Goal: Task Accomplishment & Management: Use online tool/utility

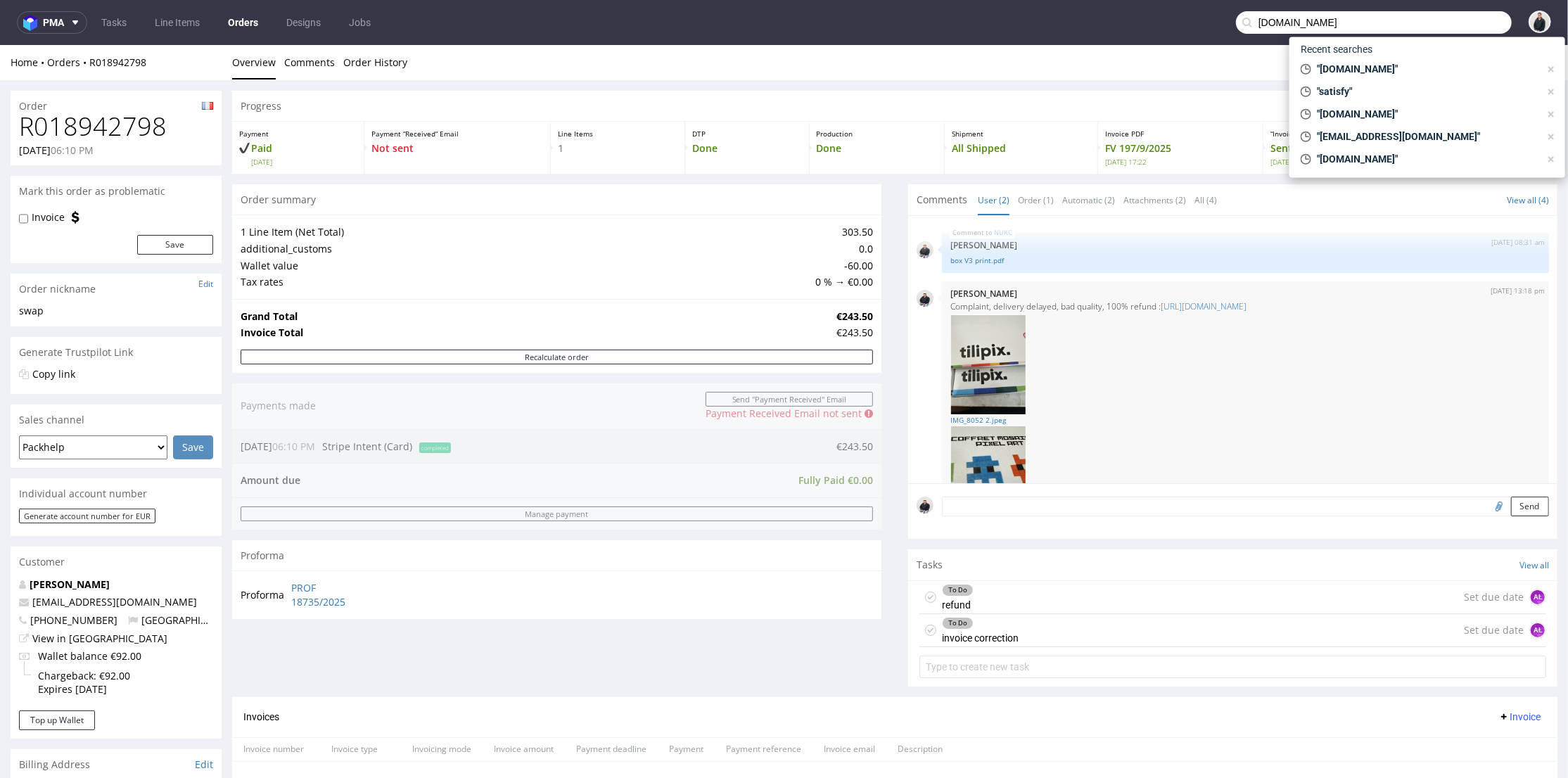
scroll to position [81, 0]
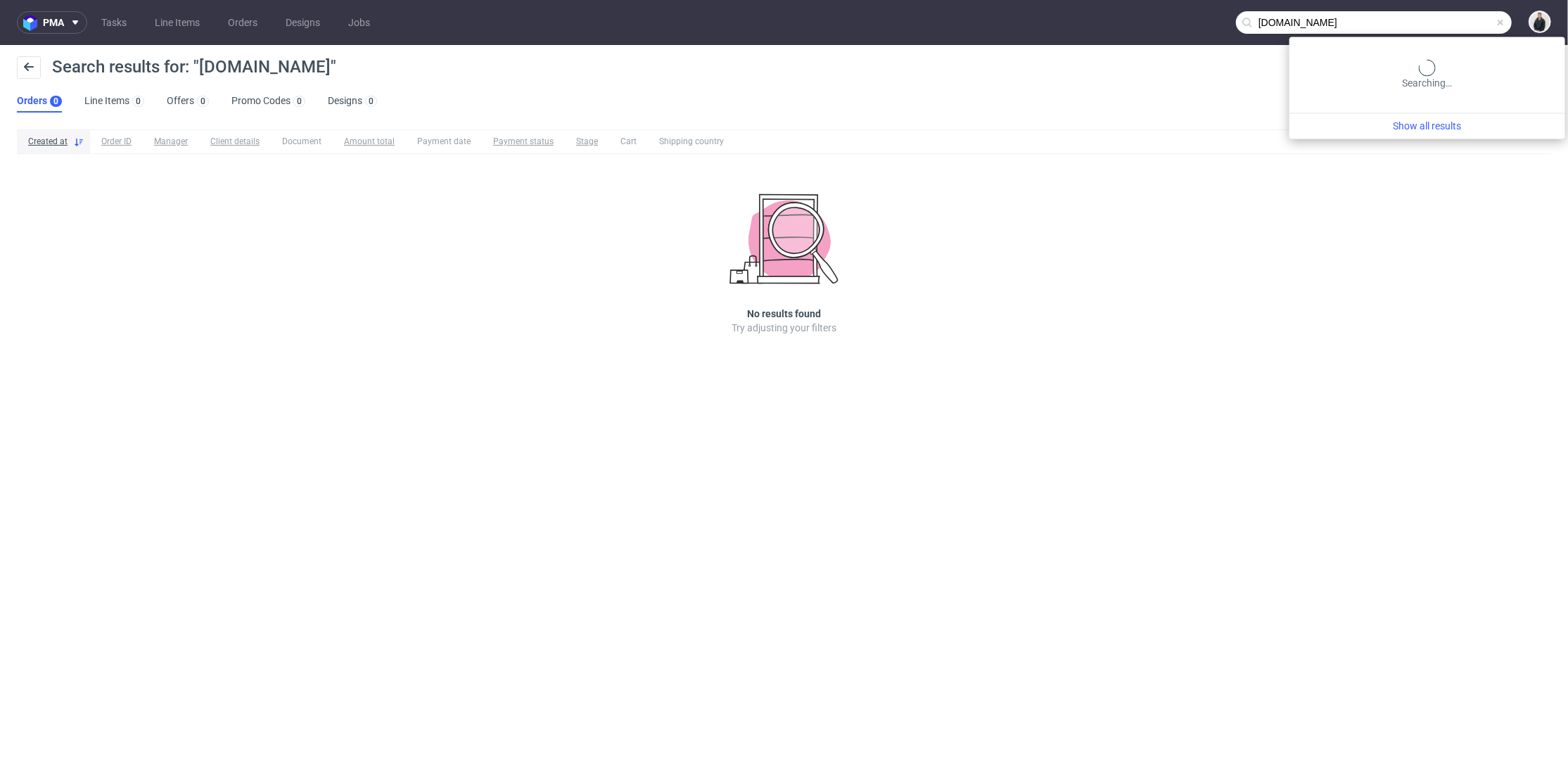
click at [1466, 28] on input "laromabox.fr" at bounding box center [1374, 22] width 276 height 22
type input "cora@free"
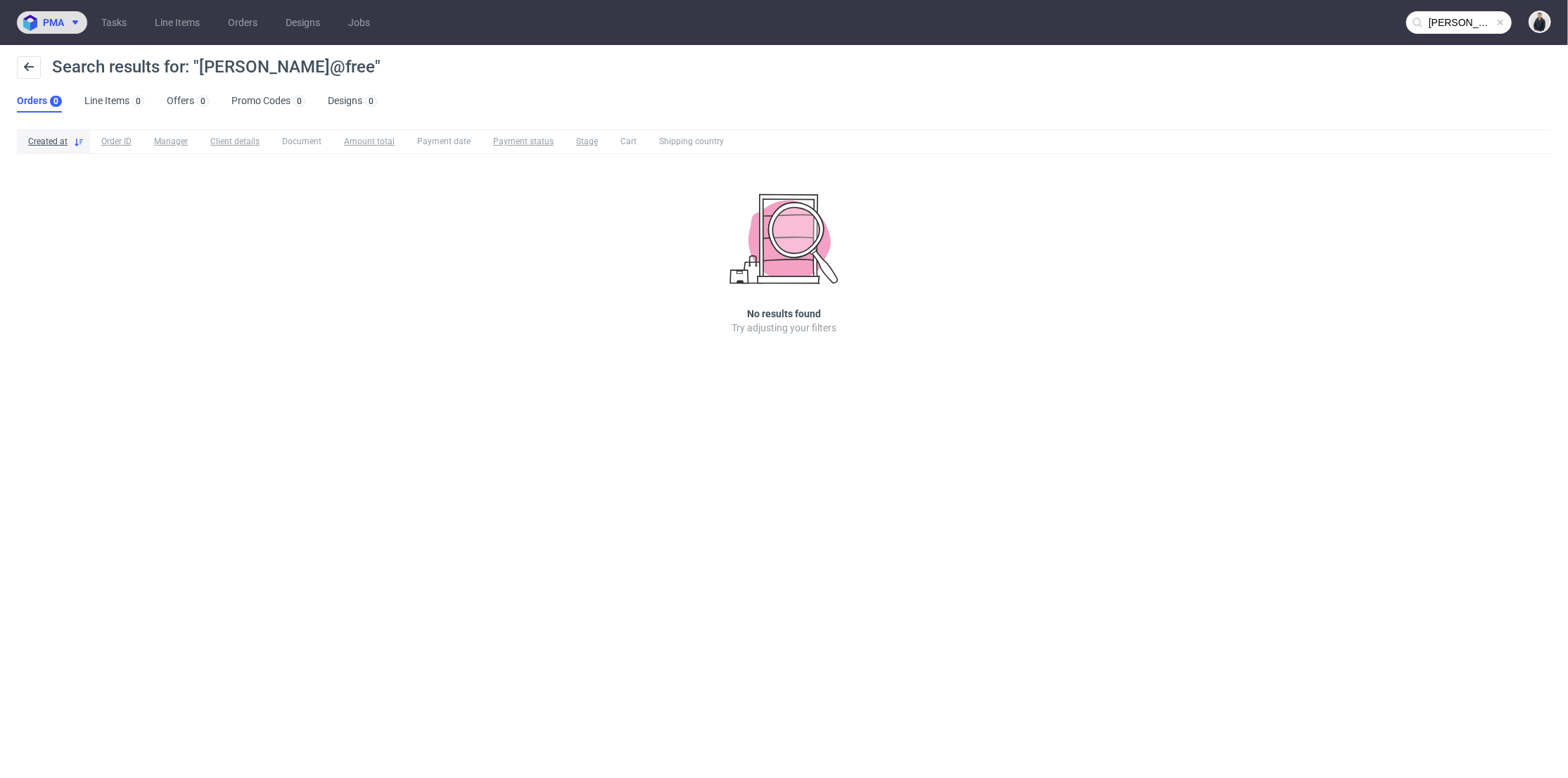
click at [59, 18] on span "pma" at bounding box center [54, 22] width 21 height 10
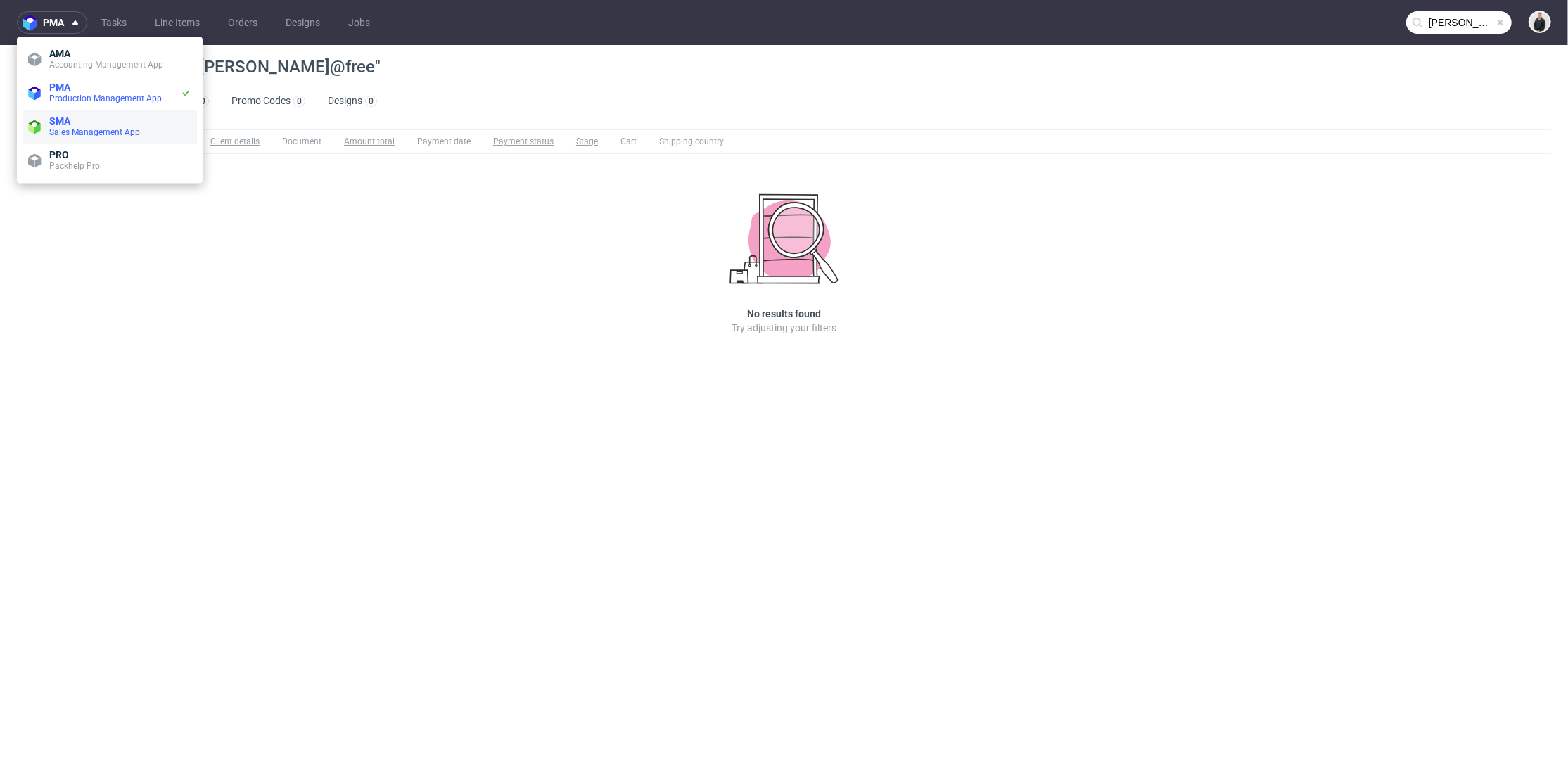
click at [79, 120] on span "SMA" at bounding box center [120, 121] width 142 height 12
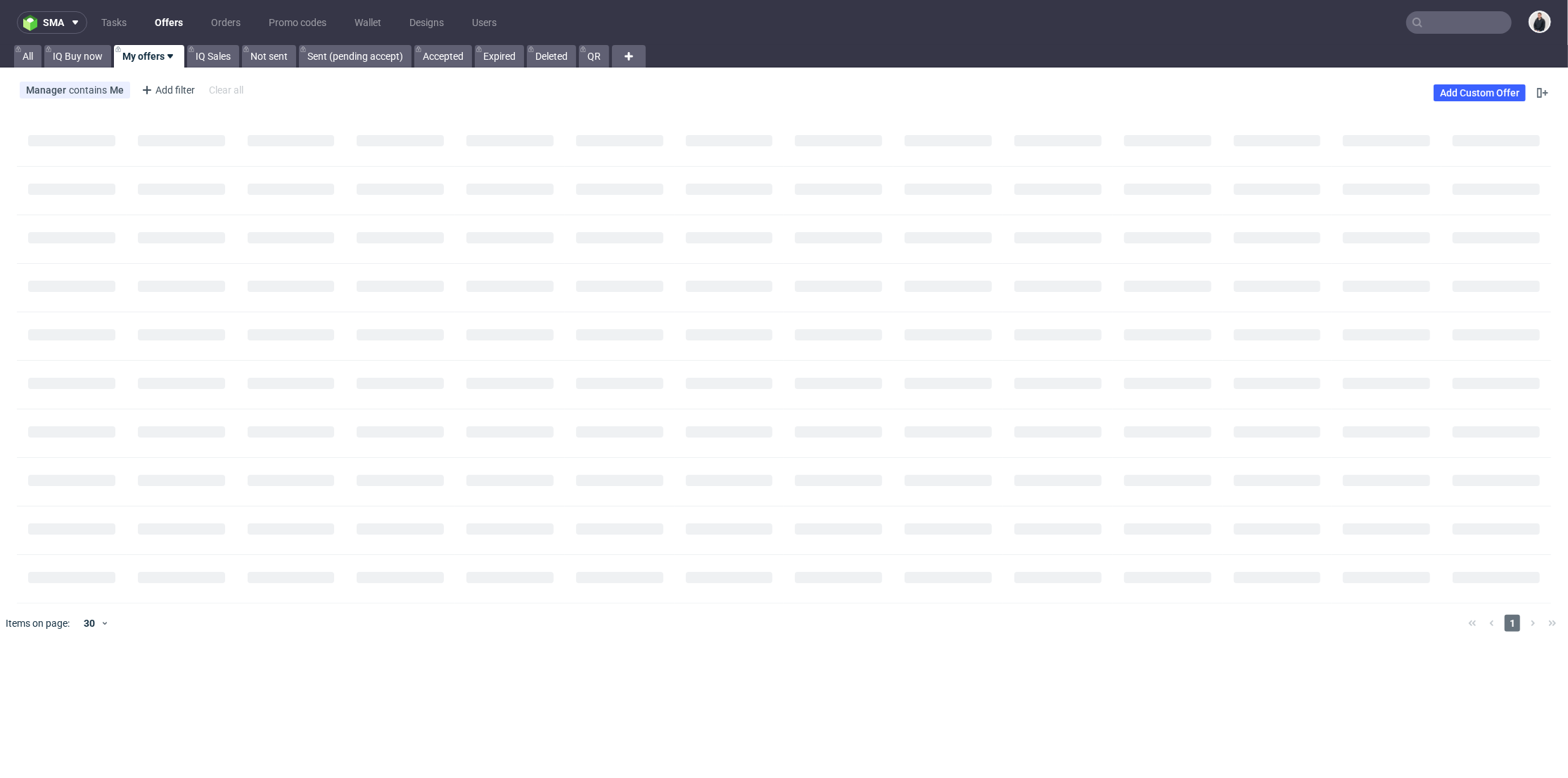
click at [168, 18] on link "Offers" at bounding box center [168, 22] width 45 height 22
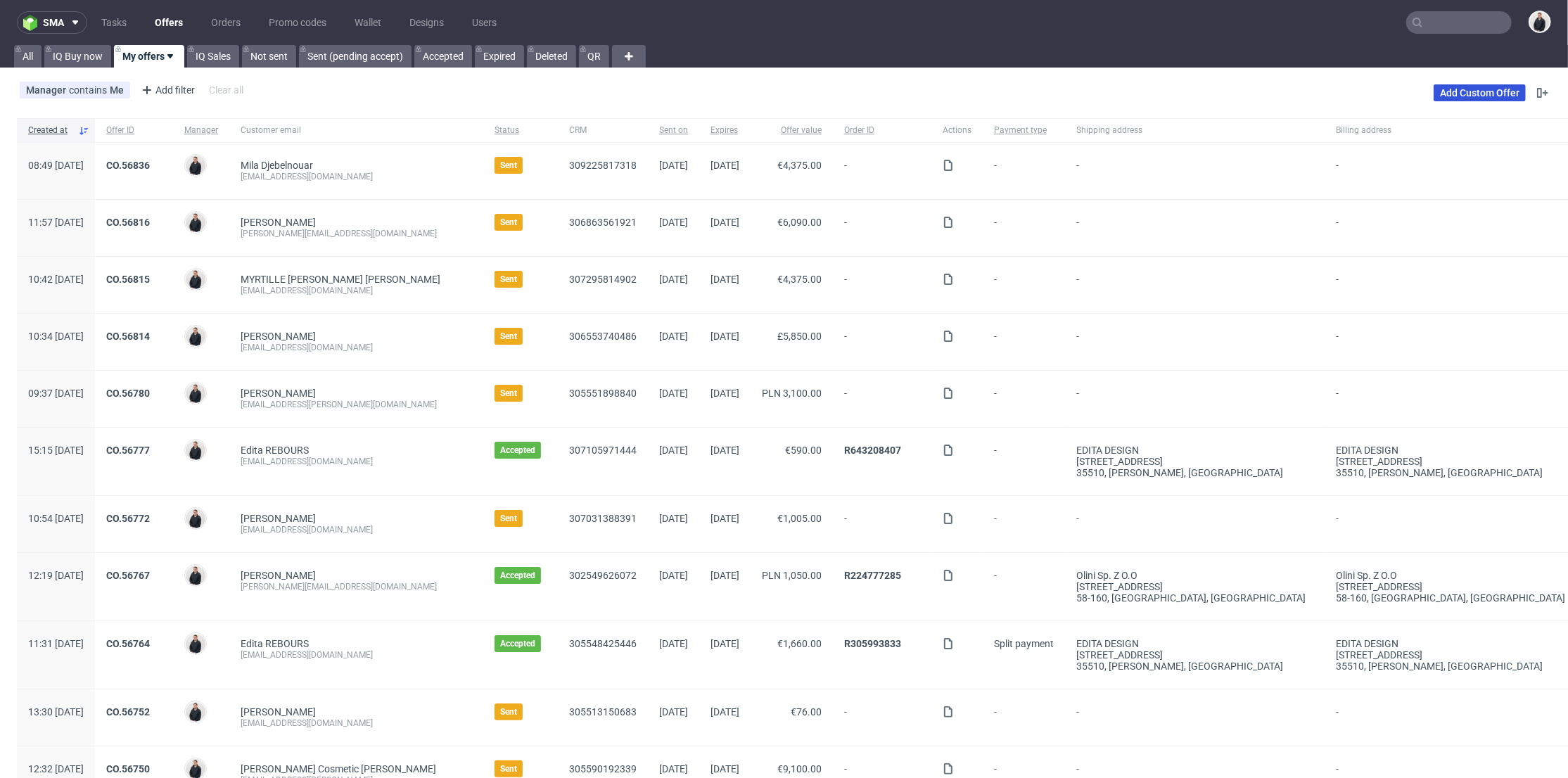
click at [1434, 87] on link "Add Custom Offer" at bounding box center [1479, 92] width 92 height 17
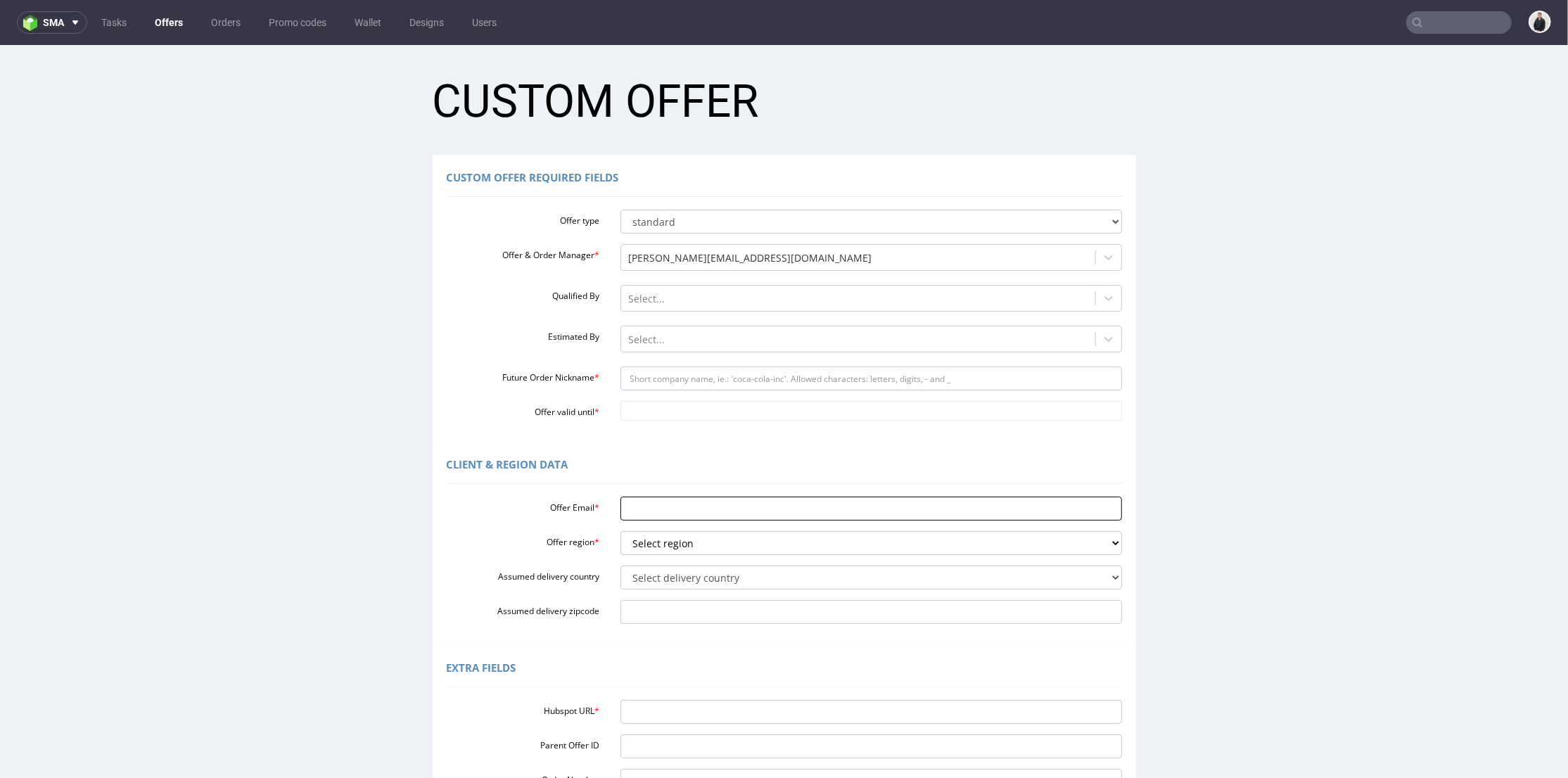
click at [691, 517] on input "Offer Email *" at bounding box center [871, 508] width 501 height 24
click at [644, 711] on input "Hubspot URL *" at bounding box center [871, 711] width 501 height 24
paste input "https://app-eu1.hubspot.com/contacts/25600958/record/0-3/309177917647"
type input "https://app-eu1.hubspot.com/contacts/25600958/record/0-3/309177917647"
click at [672, 535] on select "Select region eu gb de pl fr it es" at bounding box center [871, 543] width 501 height 24
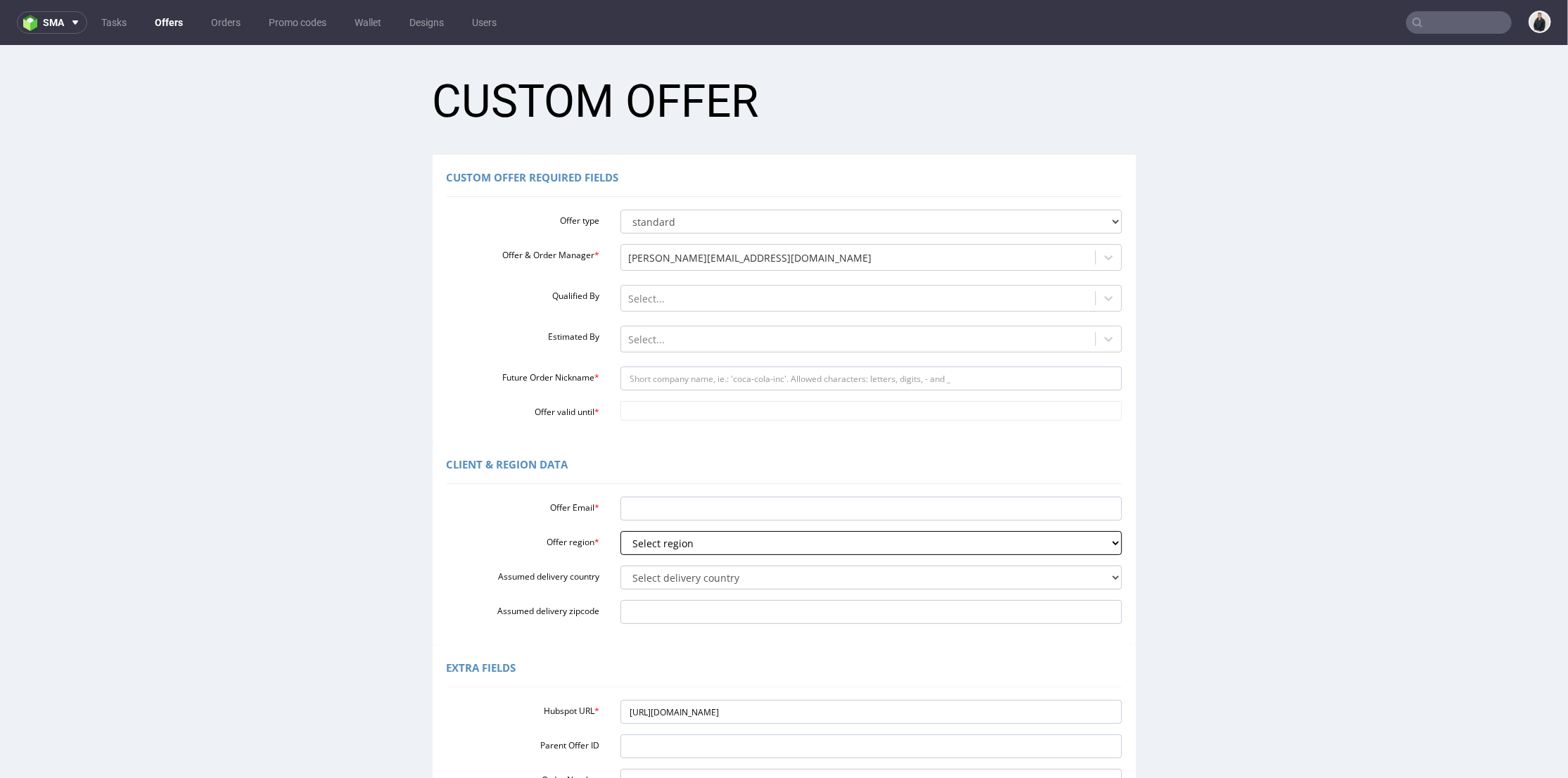
select select "fr"
click at [620, 531] on select "Select region eu gb de pl fr it es" at bounding box center [871, 543] width 501 height 24
click at [667, 577] on select "Select delivery country Andorra Afghanistan Anguilla Albania Armenia Antarctica…" at bounding box center [871, 577] width 501 height 24
select select "75"
click at [620, 565] on select "Select delivery country Andorra Afghanistan Anguilla Albania Armenia Antarctica…" at bounding box center [871, 577] width 501 height 24
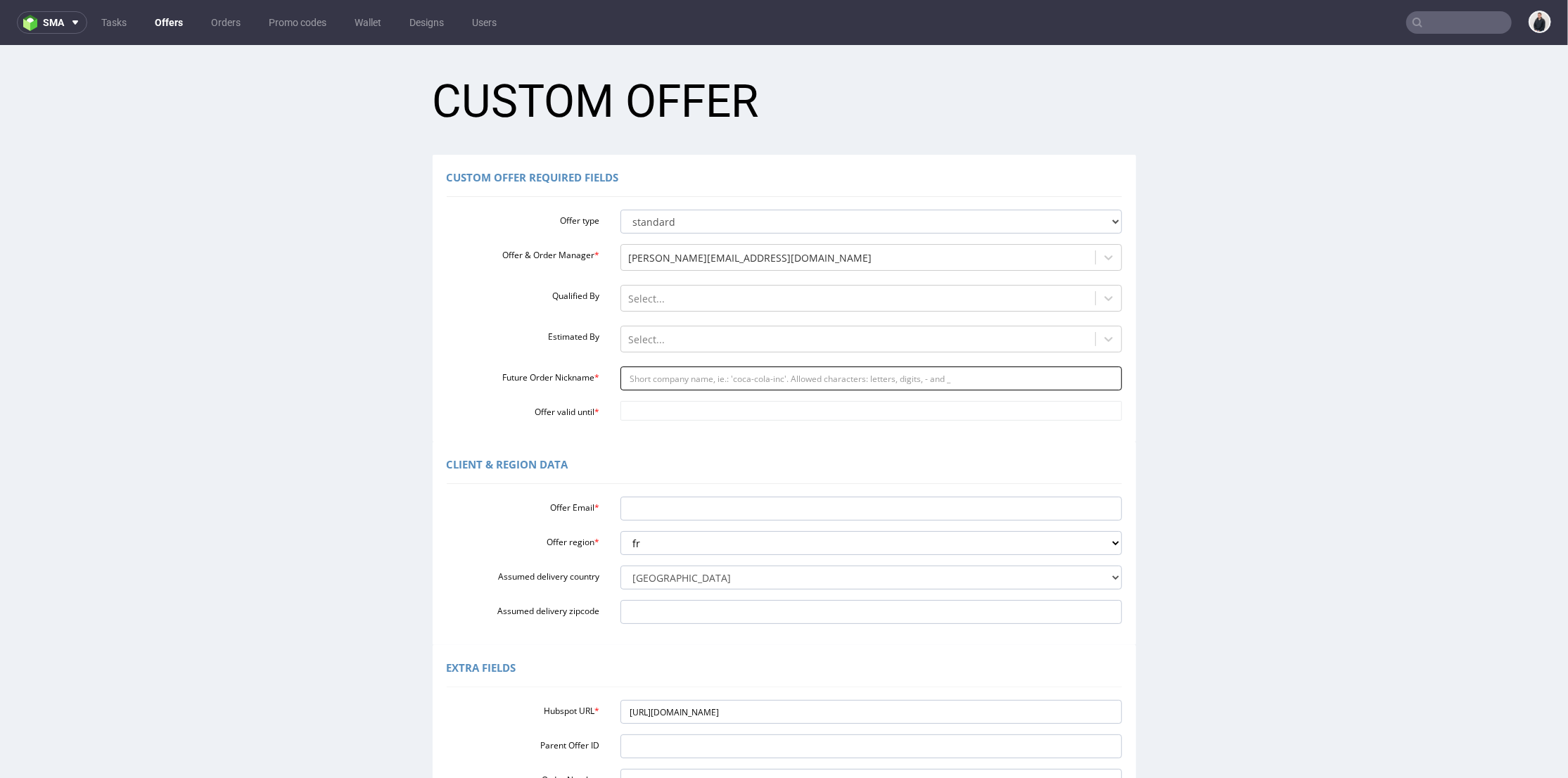
click at [652, 376] on input "Future Order Nickname *" at bounding box center [871, 378] width 501 height 24
click at [681, 510] on input "Offer Email *" at bounding box center [871, 508] width 501 height 24
paste input "[PERSON_NAME][EMAIL_ADDRESS][PERSON_NAME][DOMAIN_NAME]"
type input "[PERSON_NAME][EMAIL_ADDRESS][PERSON_NAME][DOMAIN_NAME]"
click at [695, 382] on input "Future Order Nickname *" at bounding box center [871, 378] width 501 height 24
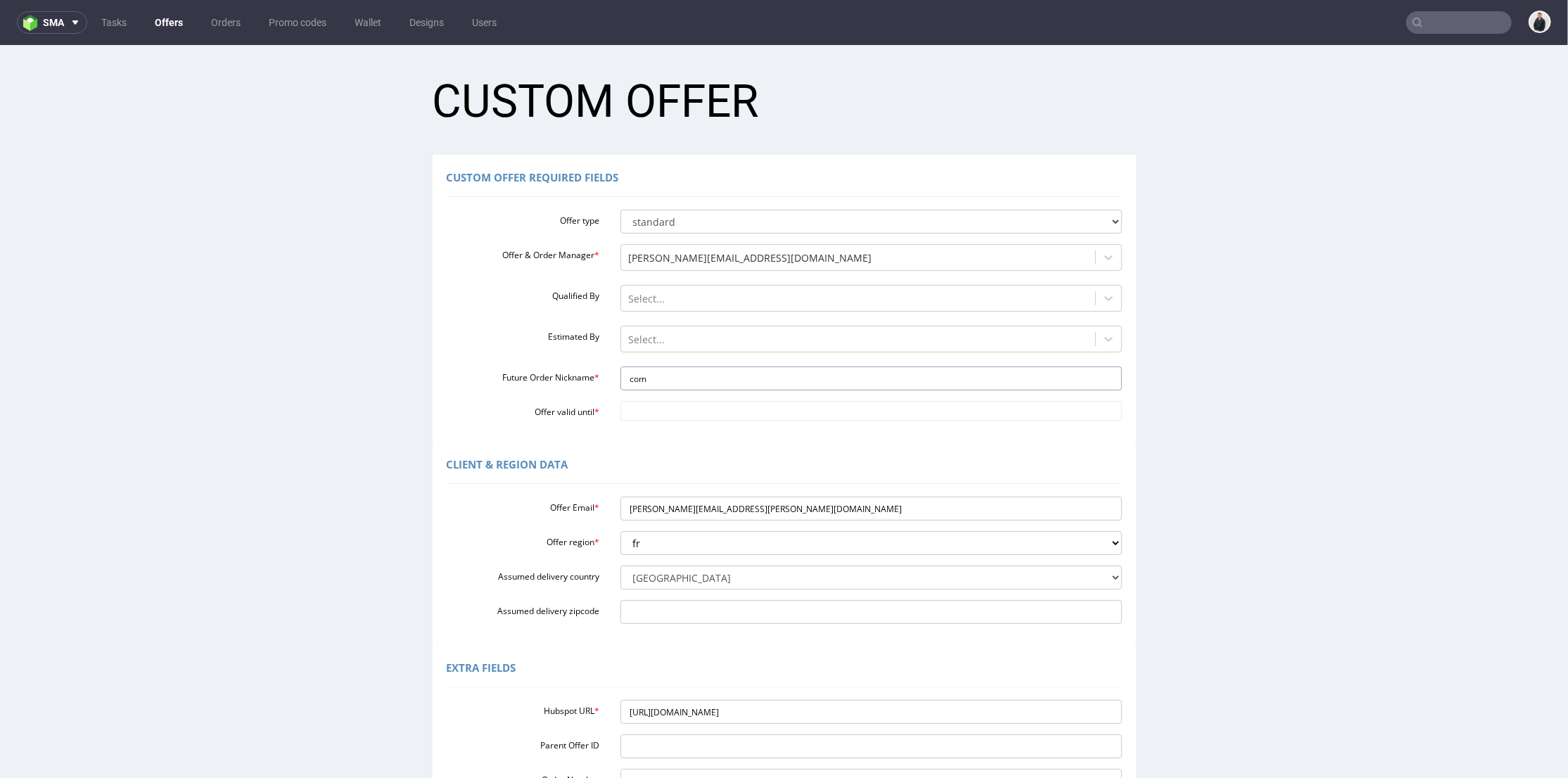
type input "com"
click at [757, 366] on td "4" at bounding box center [752, 368] width 21 height 21
type input "2025-10-04"
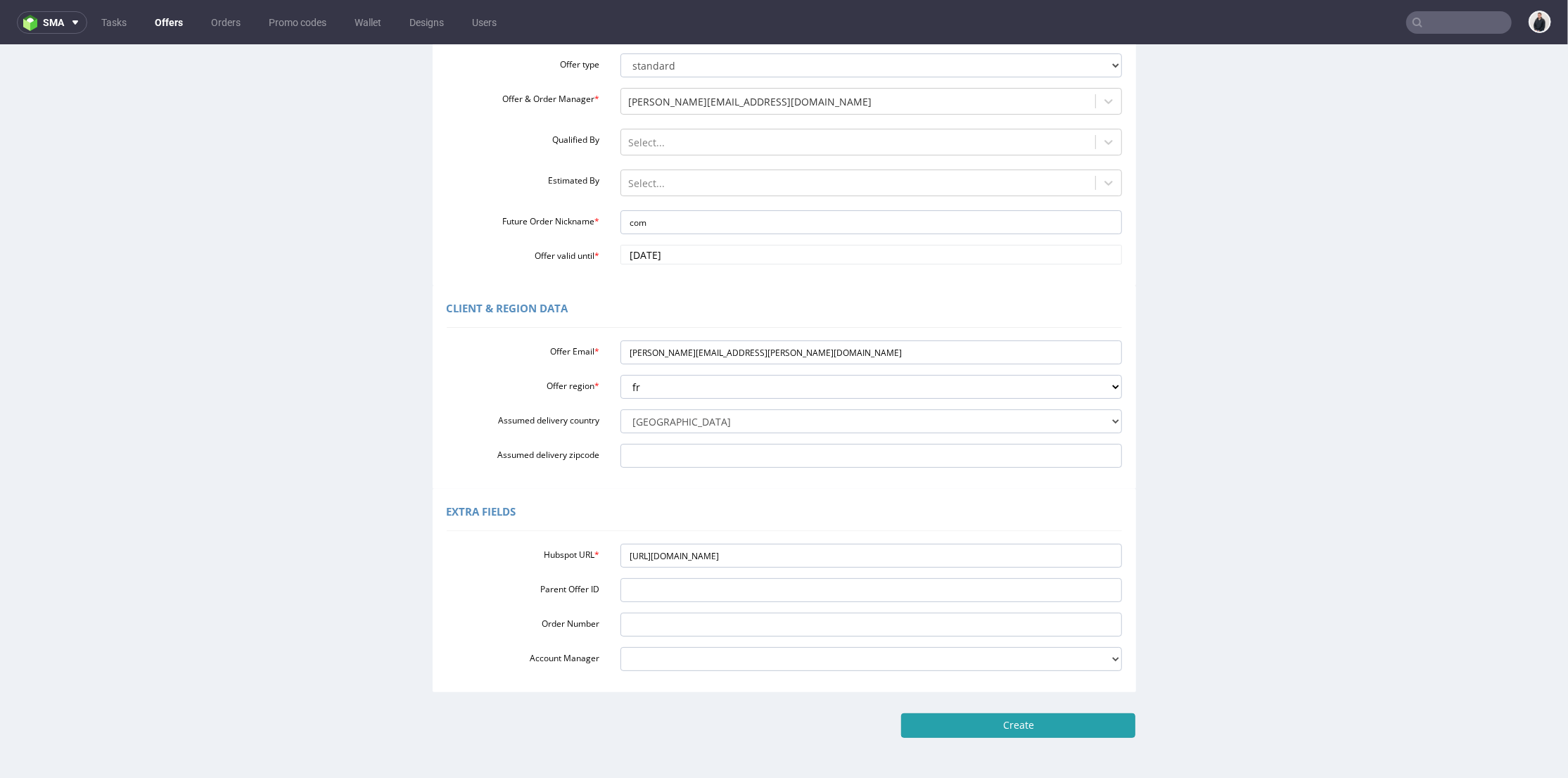
click at [1014, 724] on input "Create" at bounding box center [1018, 724] width 234 height 24
type input "Please wait..."
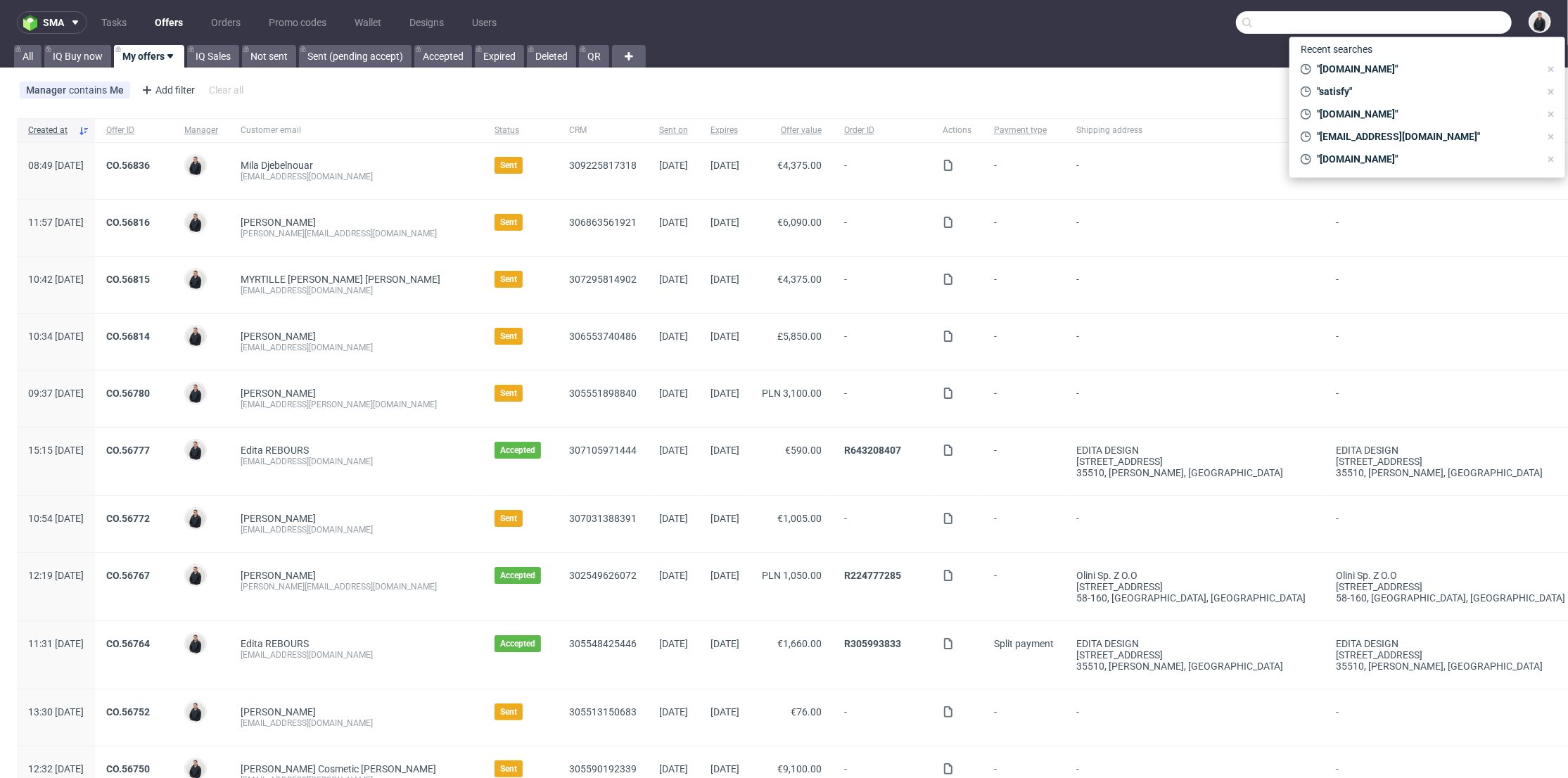
click at [1440, 13] on input "text" at bounding box center [1374, 22] width 276 height 22
paste input "[PERSON_NAME][EMAIL_ADDRESS][PERSON_NAME][DOMAIN_NAME]"
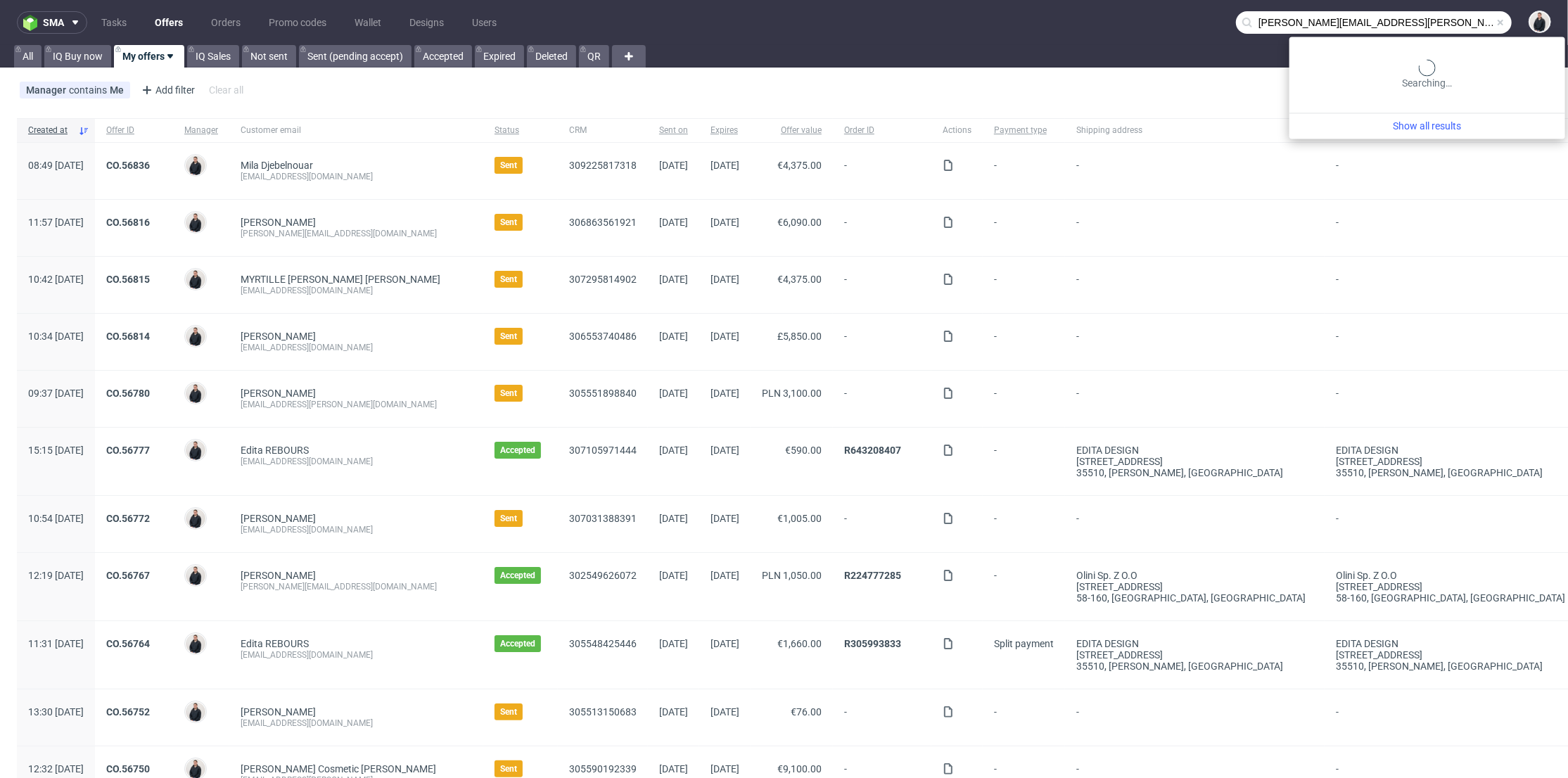
type input "[PERSON_NAME][EMAIL_ADDRESS][PERSON_NAME][DOMAIN_NAME]"
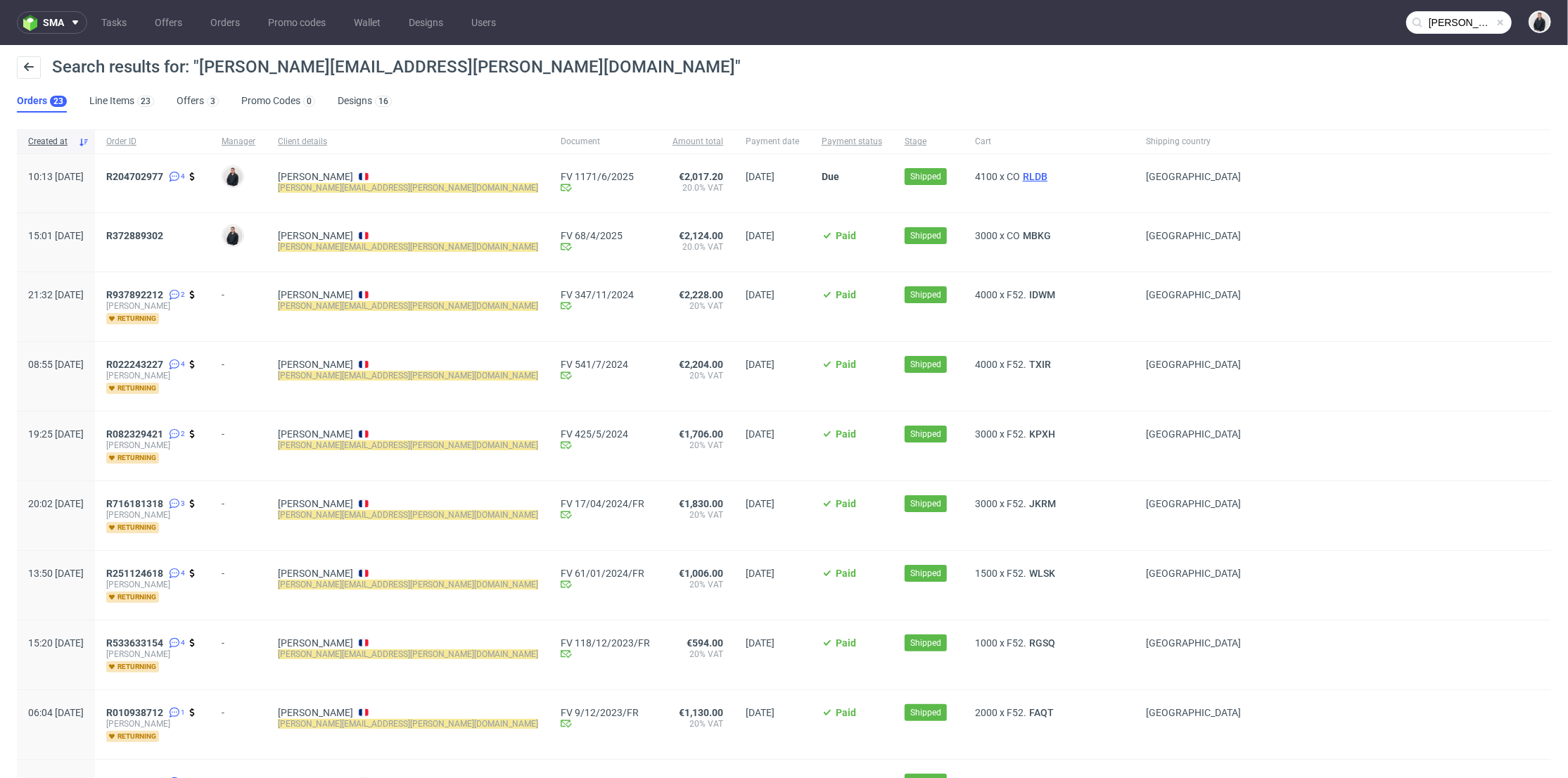
click at [1019, 175] on span "RLDB" at bounding box center [1035, 176] width 30 height 12
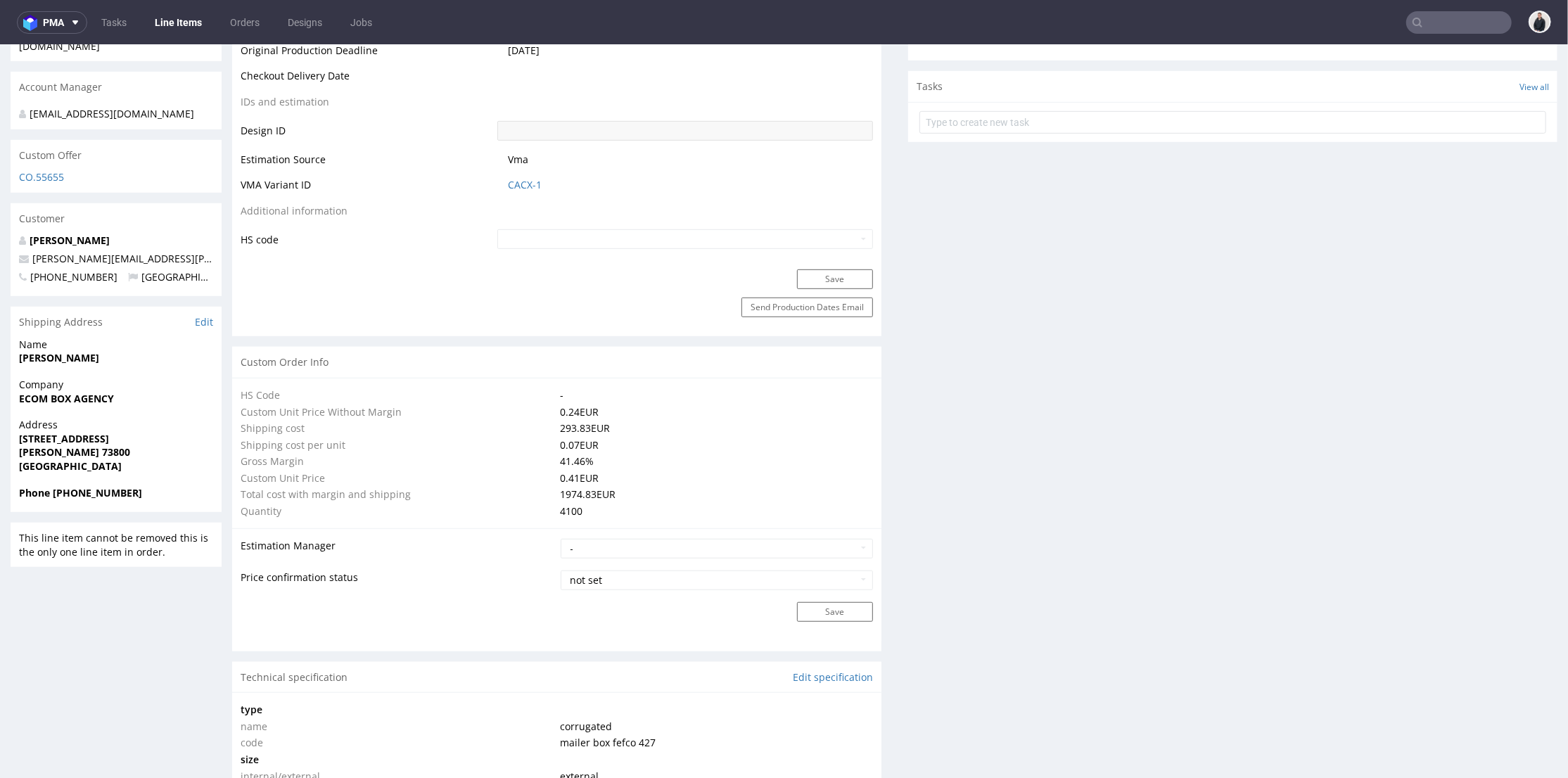
scroll to position [1250, 0]
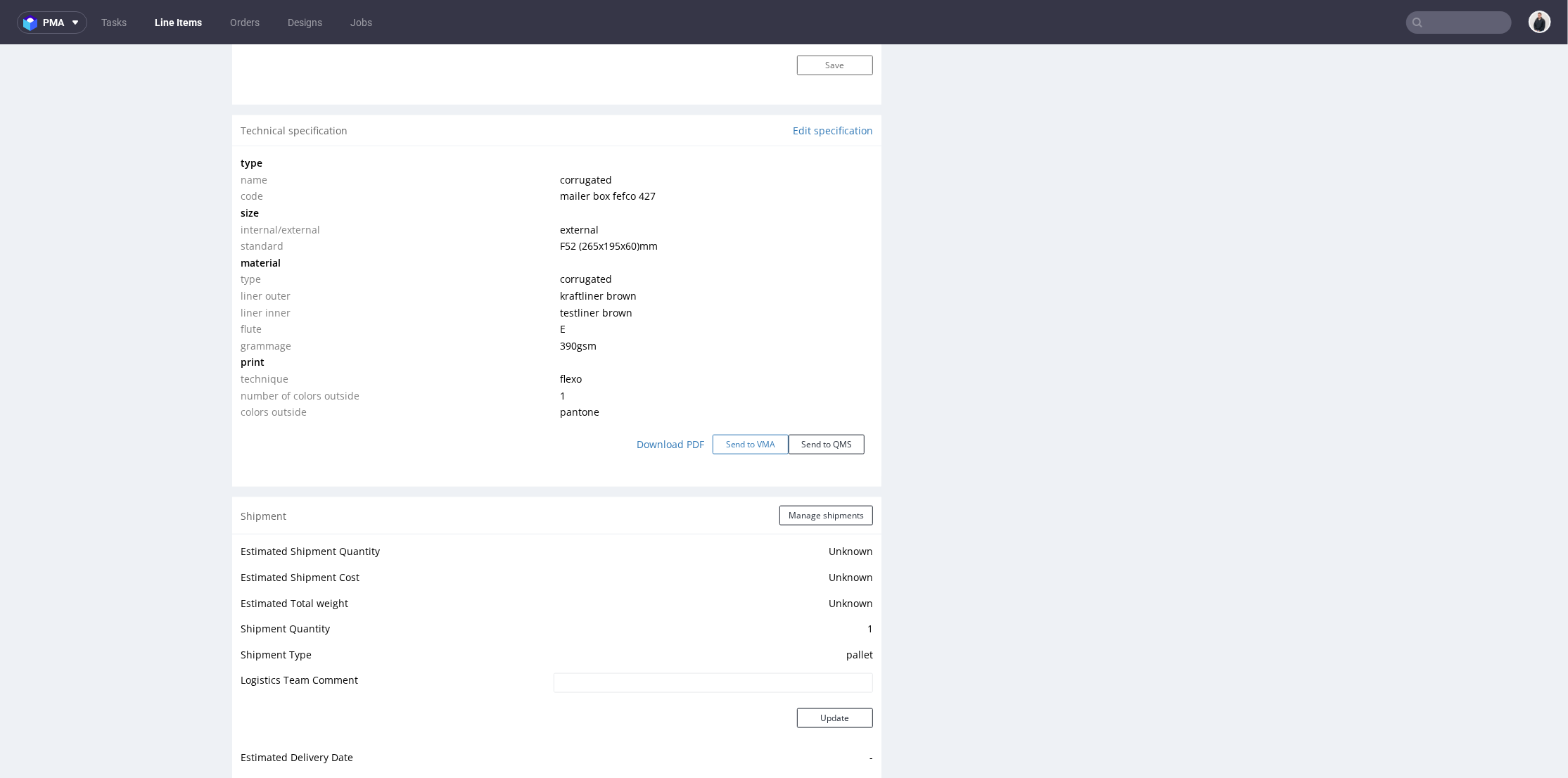
click at [742, 442] on button "Send to VMA" at bounding box center [750, 444] width 76 height 20
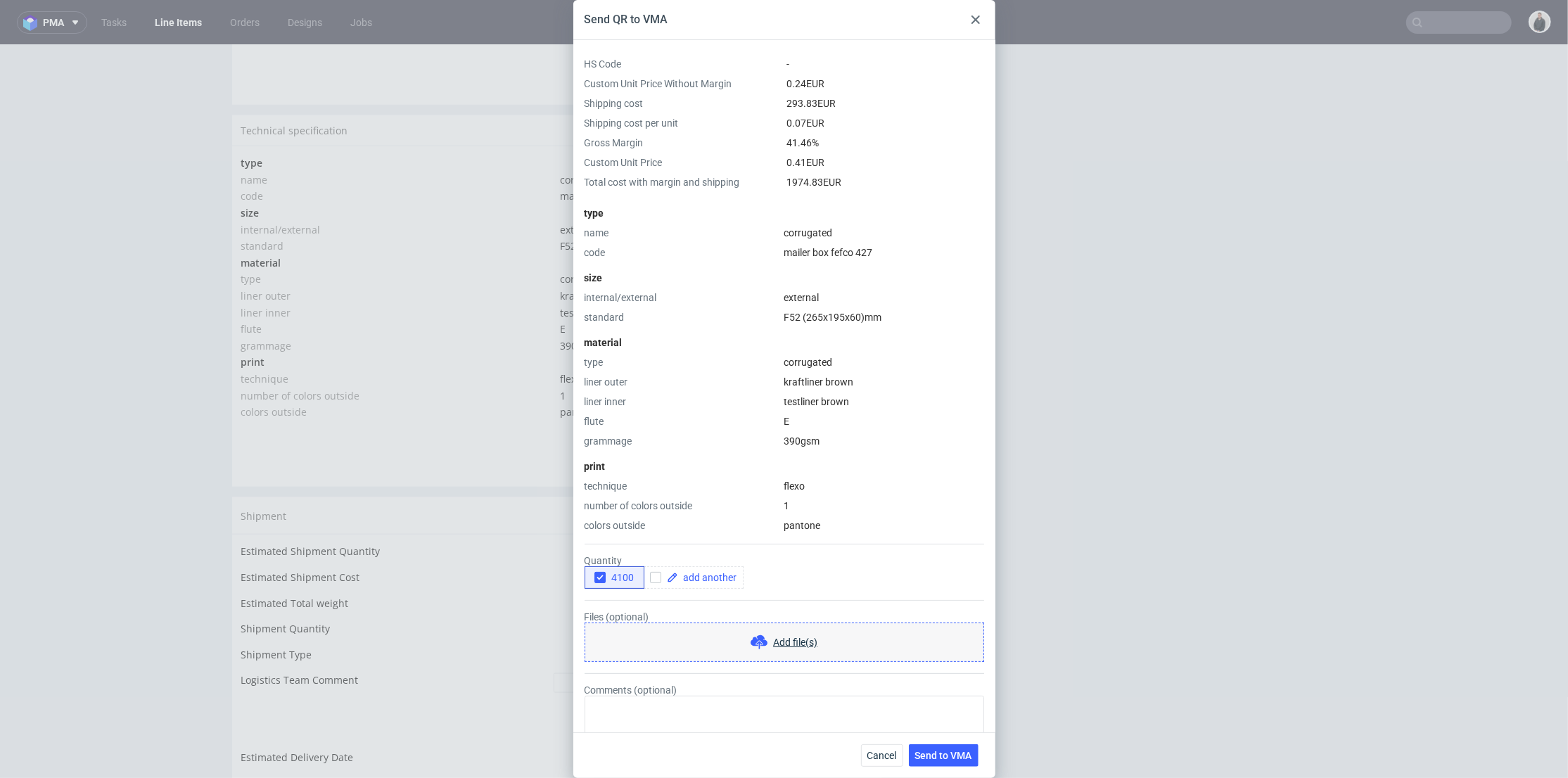
scroll to position [42, 0]
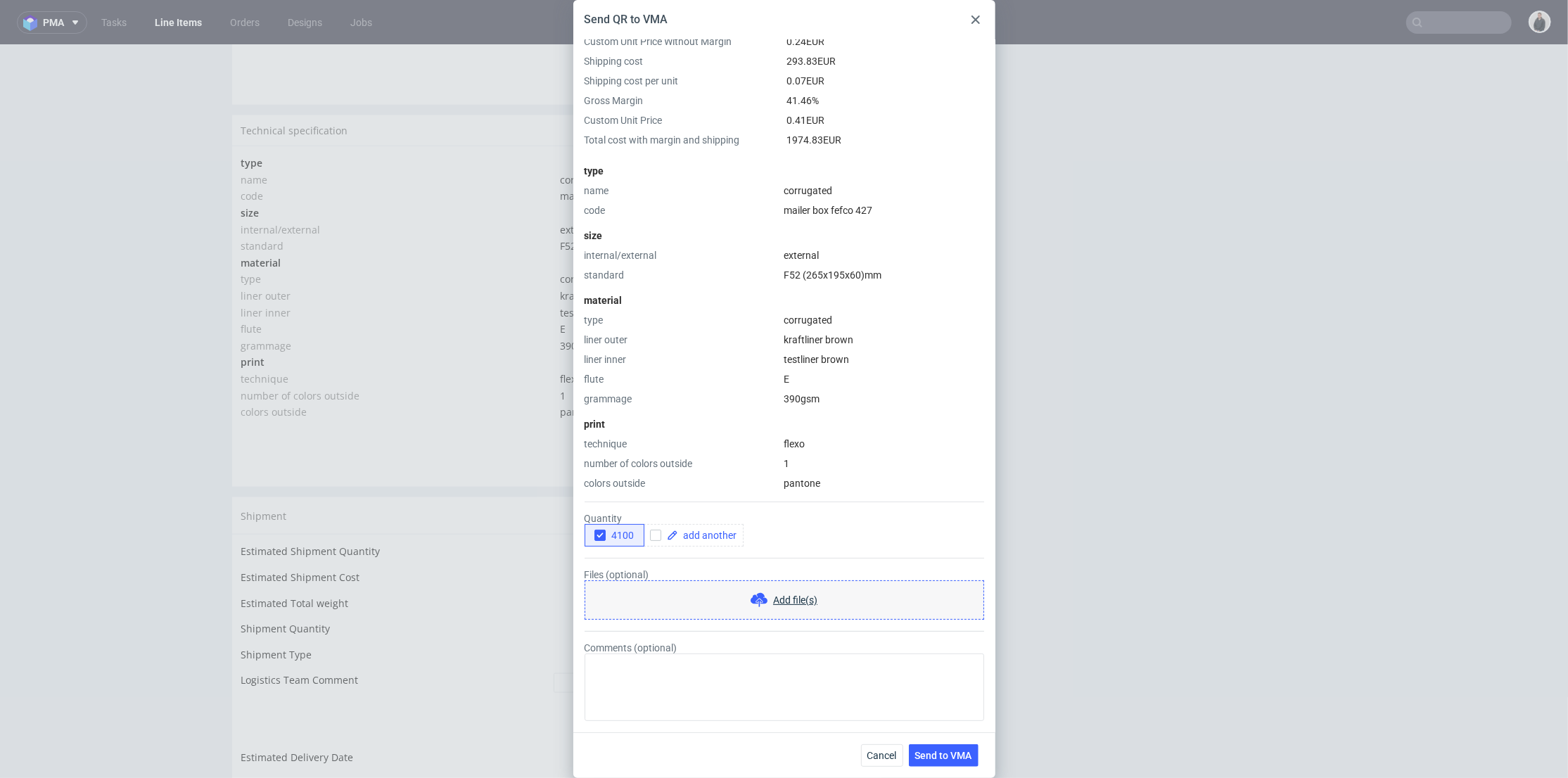
drag, startPoint x: 599, startPoint y: 537, endPoint x: 634, endPoint y: 539, distance: 35.1
click at [600, 537] on use "button" at bounding box center [600, 536] width 6 height 5
click at [655, 539] on input "checkbox" at bounding box center [655, 535] width 12 height 12
checkbox input "true"
click at [695, 534] on span at bounding box center [708, 535] width 59 height 10
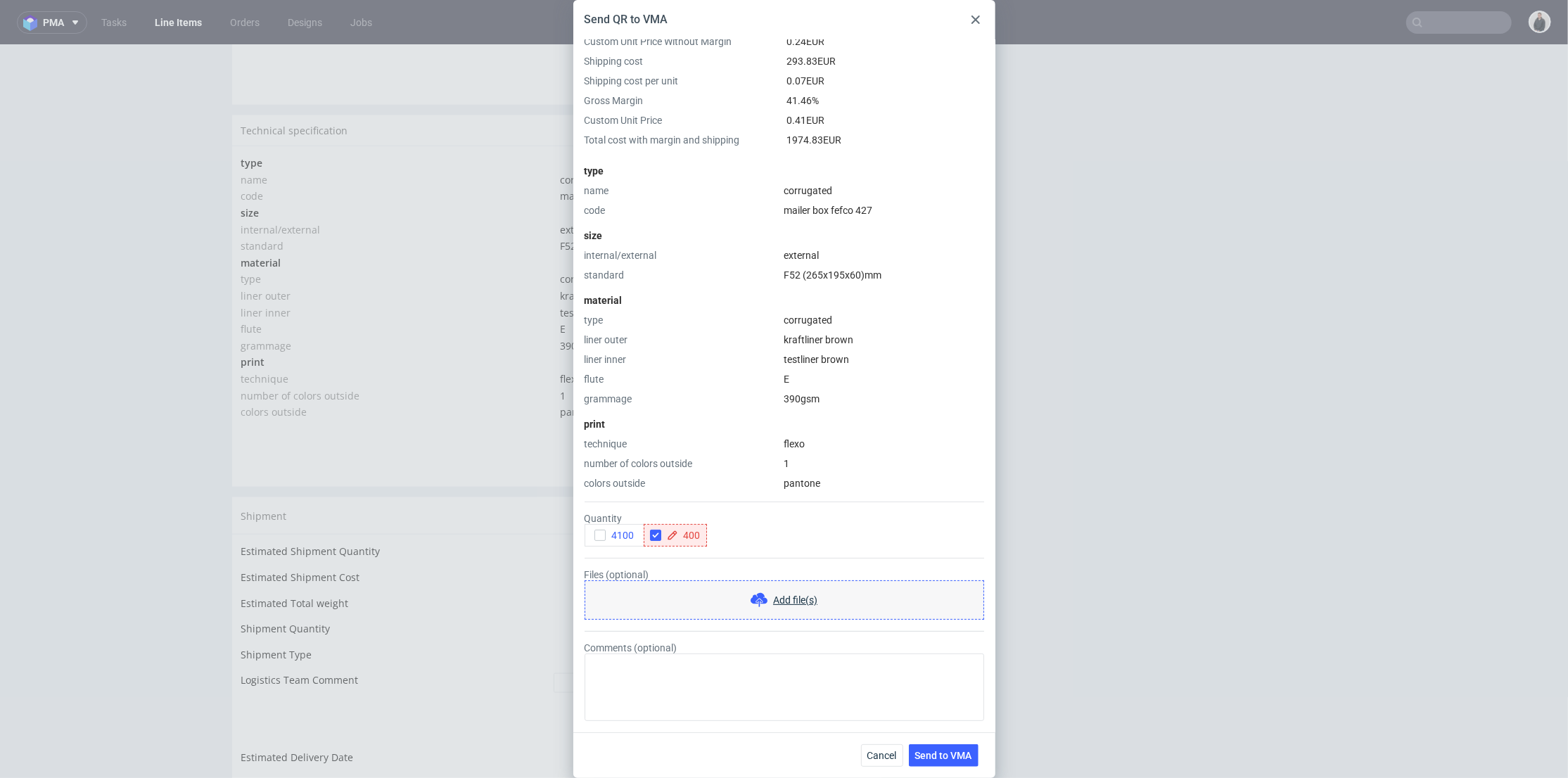
checkbox input "true"
click at [796, 545] on div "4100 4000" at bounding box center [784, 534] width 399 height 22
click at [948, 754] on span "Send to VMA" at bounding box center [943, 755] width 57 height 10
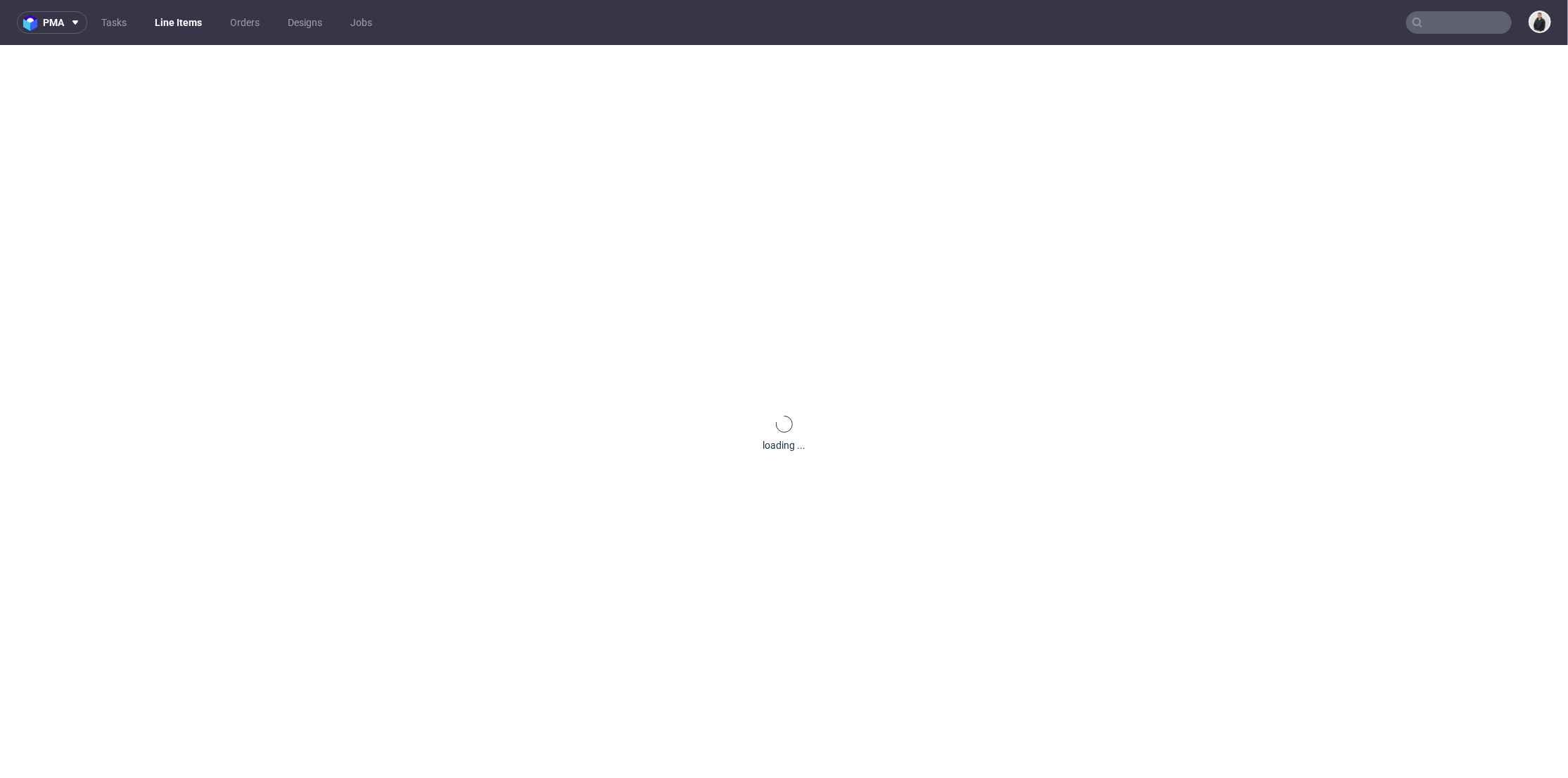
scroll to position [0, 0]
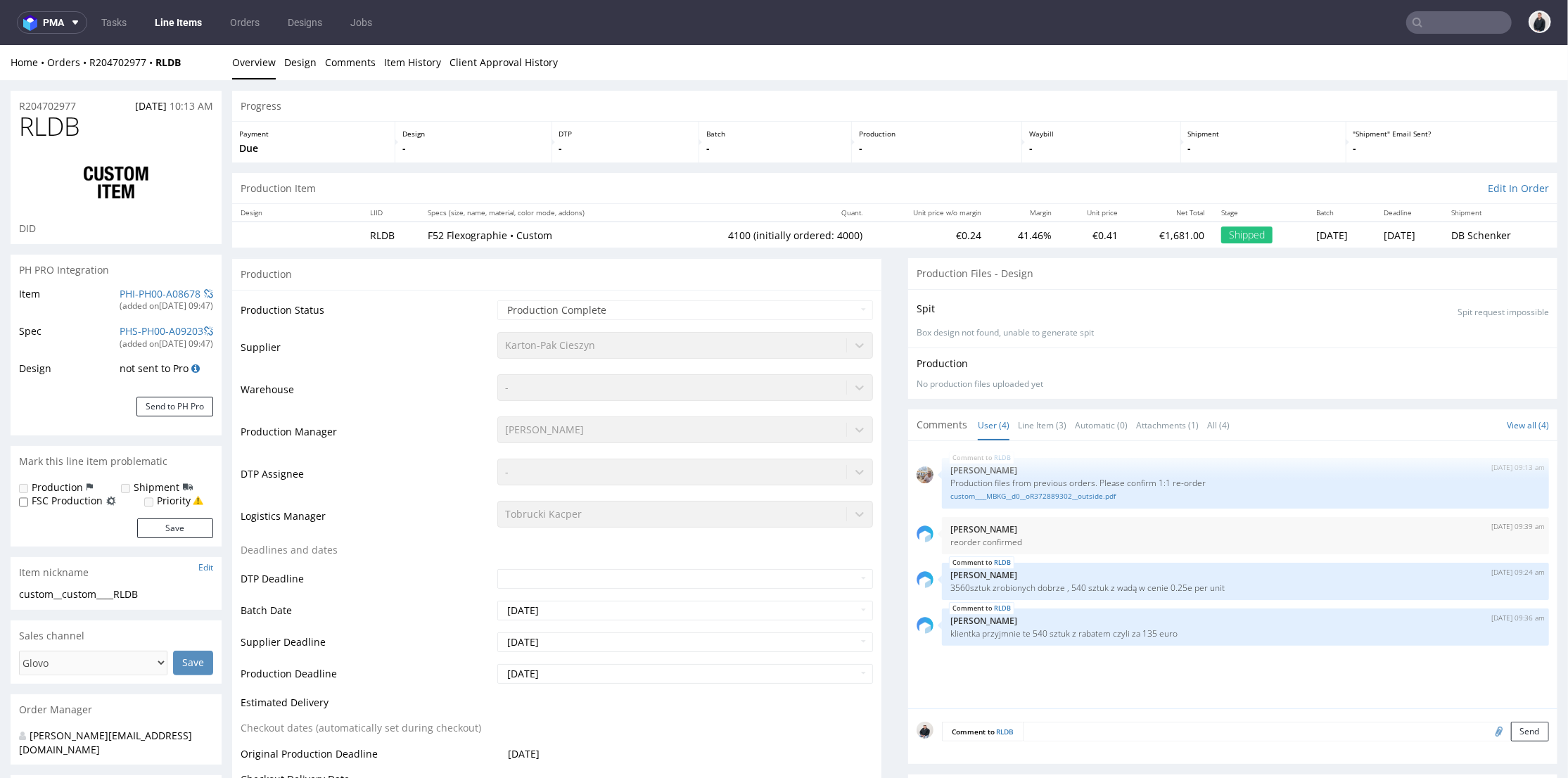
select select "in_progress"
